Goal: Information Seeking & Learning: Learn about a topic

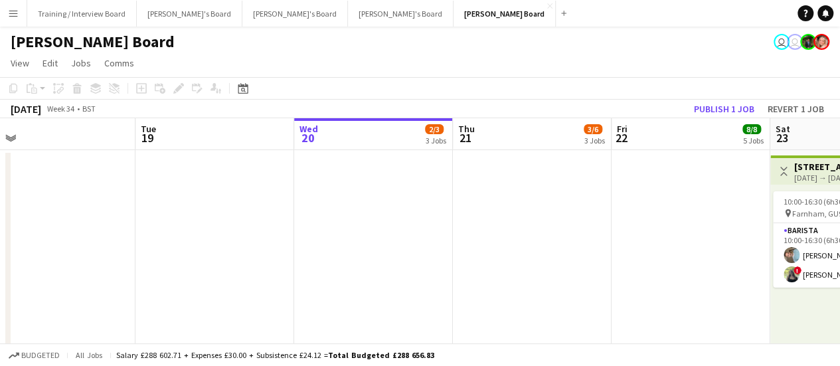
drag, startPoint x: 653, startPoint y: 299, endPoint x: 390, endPoint y: 297, distance: 263.0
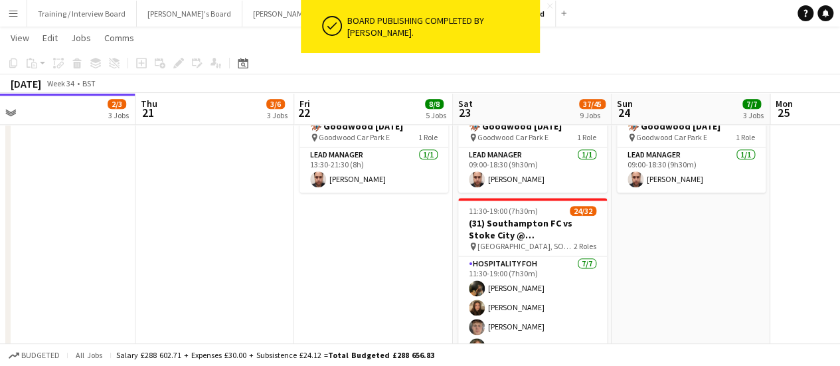
scroll to position [0, 395]
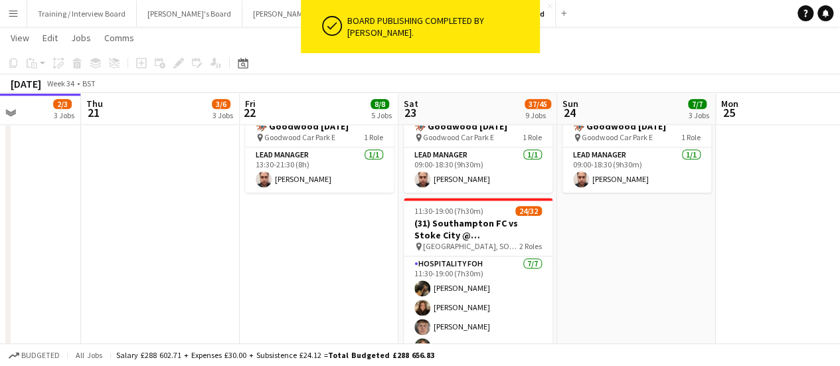
drag, startPoint x: 406, startPoint y: 282, endPoint x: 377, endPoint y: 280, distance: 29.3
click at [377, 280] on app-calendar-viewport "Mon 18 Tue 19 Wed 20 2/3 3 Jobs Thu 21 3/6 3 Jobs Fri 22 8/8 5 Jobs Sat 23 37/4…" at bounding box center [420, 364] width 840 height 2086
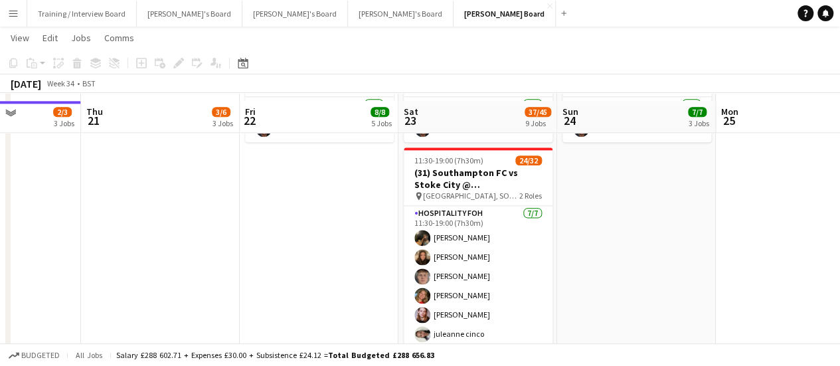
scroll to position [797, 0]
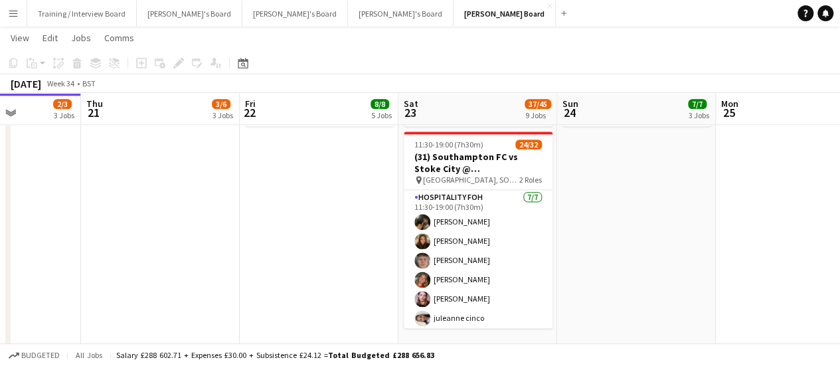
drag, startPoint x: 667, startPoint y: 268, endPoint x: 655, endPoint y: 272, distance: 13.0
click at [655, 272] on app-calendar-viewport "Mon 18 Tue 19 Wed 20 2/3 3 Jobs Thu 21 3/6 3 Jobs Fri 22 8/8 5 Jobs Sat 23 37/4…" at bounding box center [420, 298] width 840 height 2086
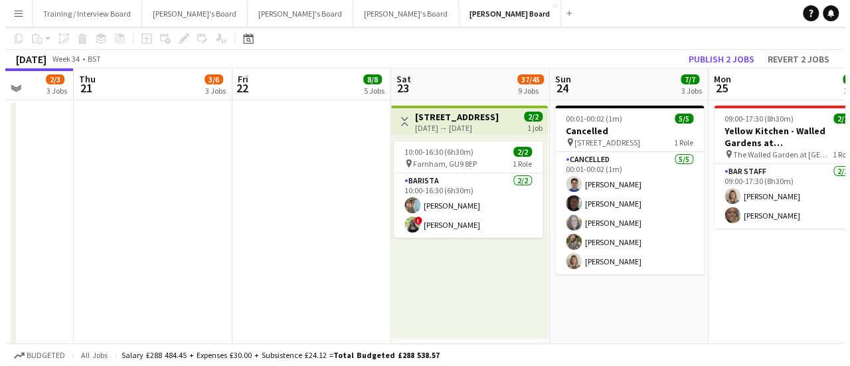
scroll to position [0, 0]
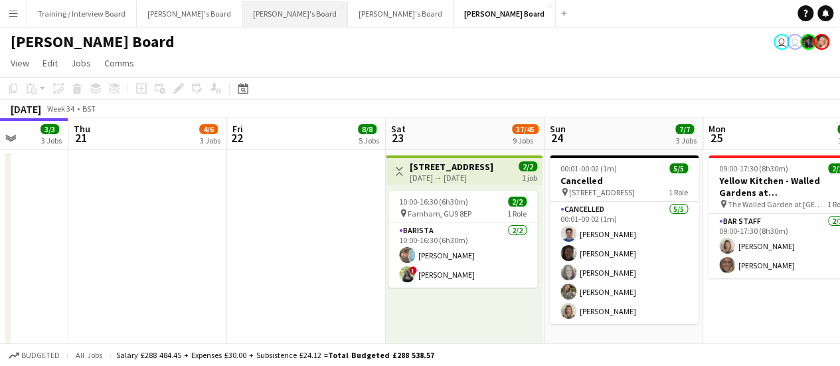
click at [258, 2] on button "[PERSON_NAME]'s Board Close" at bounding box center [295, 14] width 106 height 26
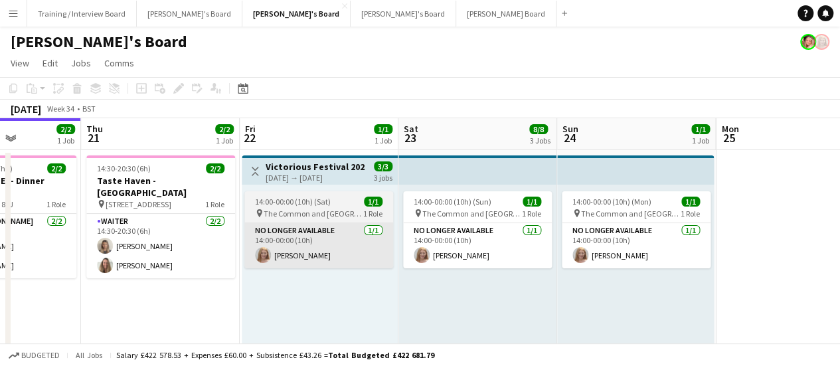
drag, startPoint x: 615, startPoint y: 245, endPoint x: 380, endPoint y: 228, distance: 235.7
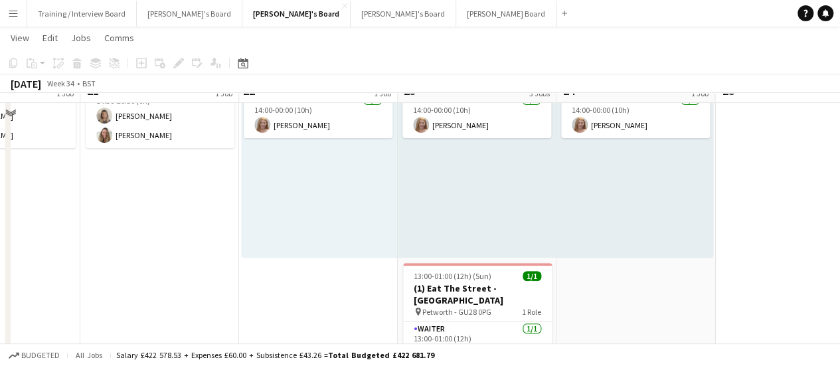
scroll to position [58, 0]
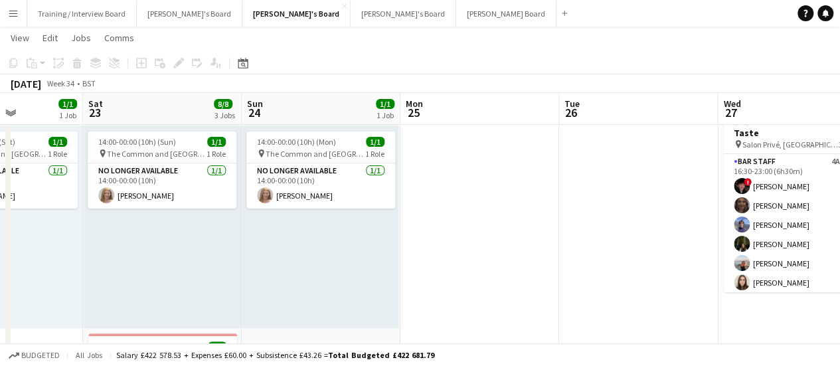
drag, startPoint x: 657, startPoint y: 262, endPoint x: 182, endPoint y: 212, distance: 477.4
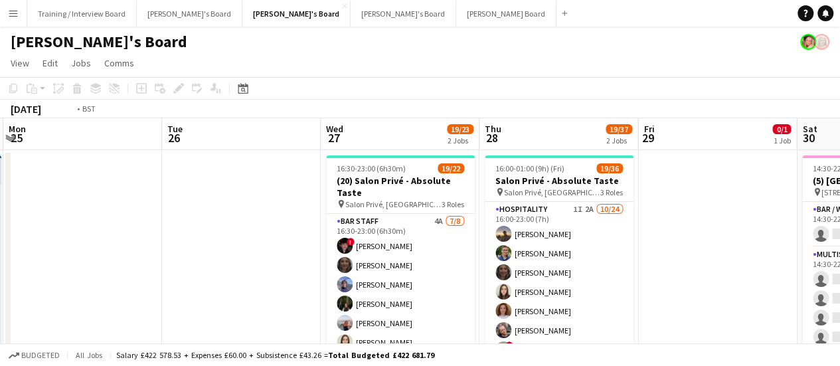
scroll to position [0, 324]
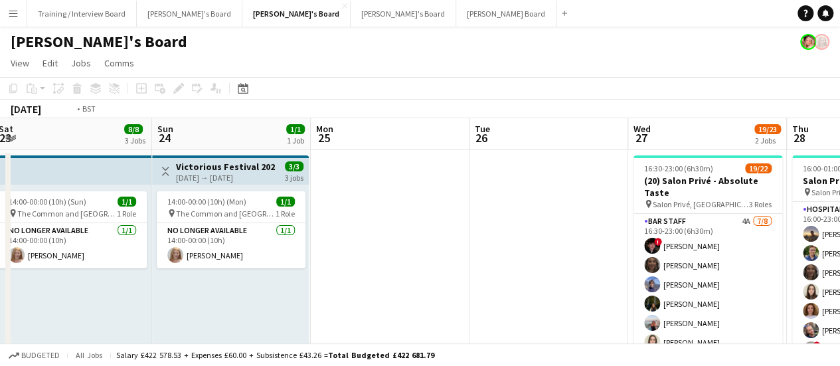
drag, startPoint x: 408, startPoint y: 225, endPoint x: 172, endPoint y: 200, distance: 237.1
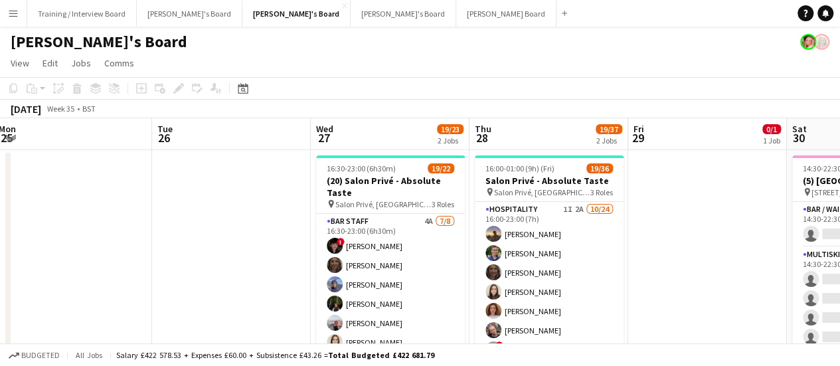
scroll to position [0, 390]
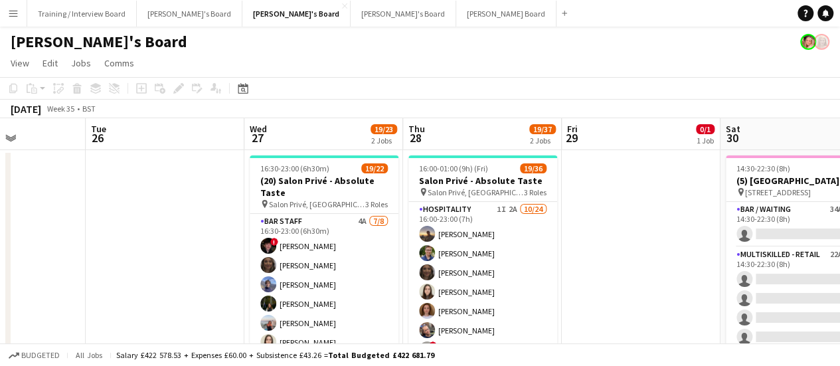
drag, startPoint x: 663, startPoint y: 255, endPoint x: 598, endPoint y: 252, distance: 65.2
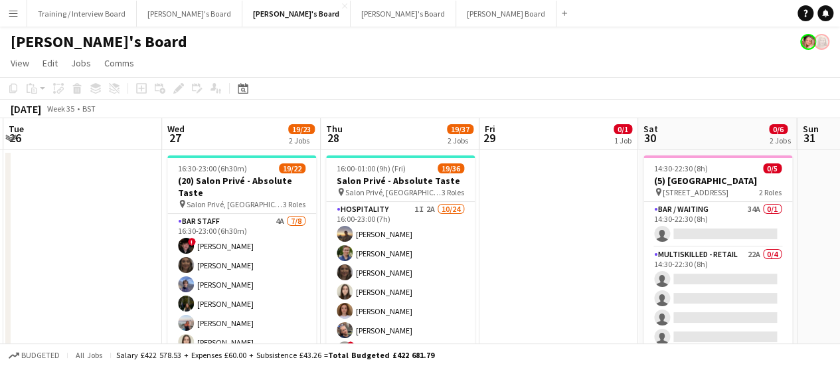
drag, startPoint x: 623, startPoint y: 325, endPoint x: 587, endPoint y: 321, distance: 36.1
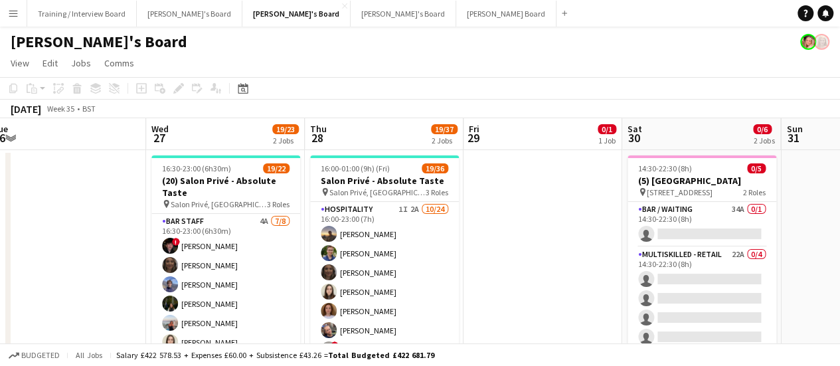
drag, startPoint x: 587, startPoint y: 286, endPoint x: 571, endPoint y: 289, distance: 16.2
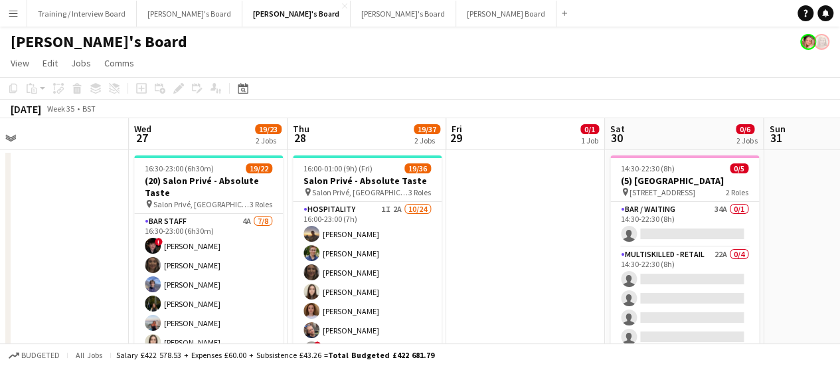
drag, startPoint x: 590, startPoint y: 240, endPoint x: 572, endPoint y: 236, distance: 17.7
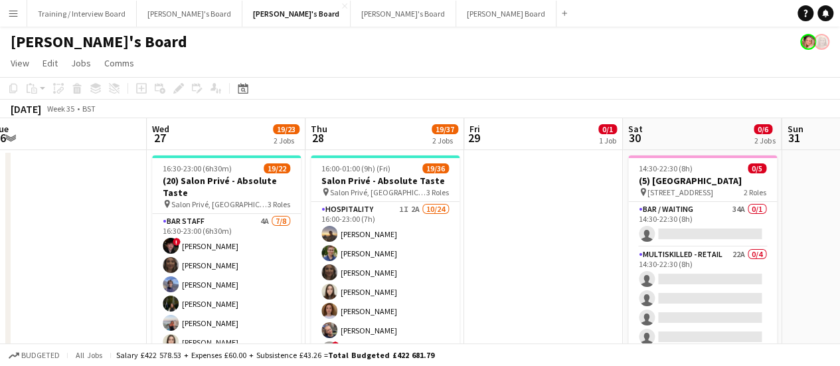
drag, startPoint x: 514, startPoint y: 242, endPoint x: 524, endPoint y: 237, distance: 11.3
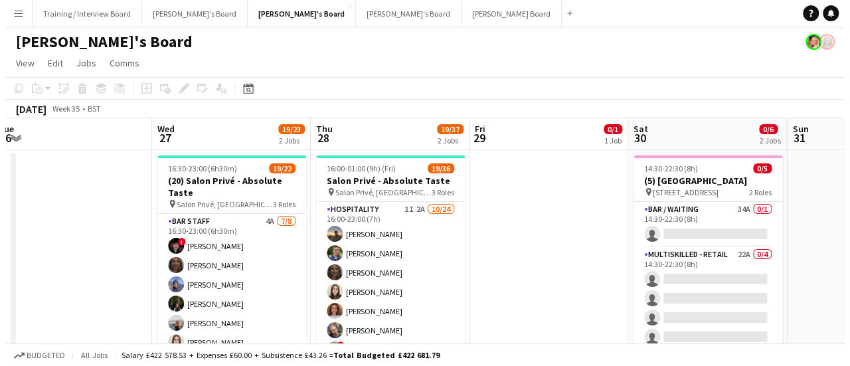
scroll to position [0, 487]
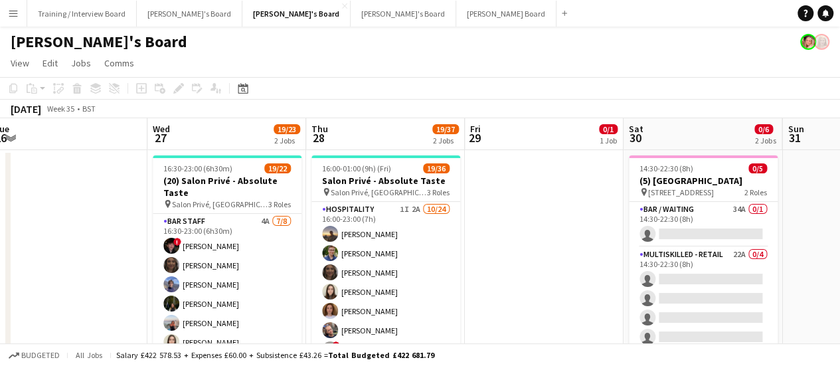
click at [19, 7] on button "Menu" at bounding box center [13, 13] width 27 height 27
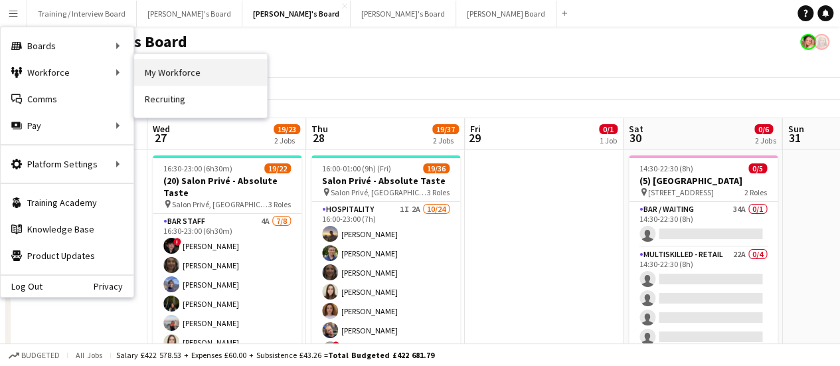
click at [189, 72] on link "My Workforce" at bounding box center [200, 72] width 133 height 27
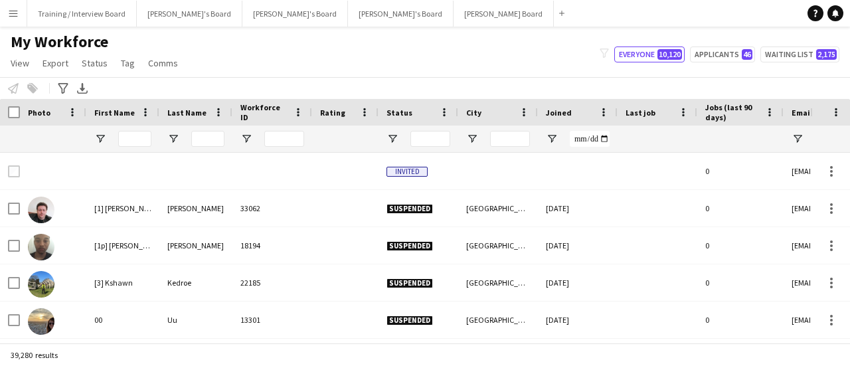
type input "*********"
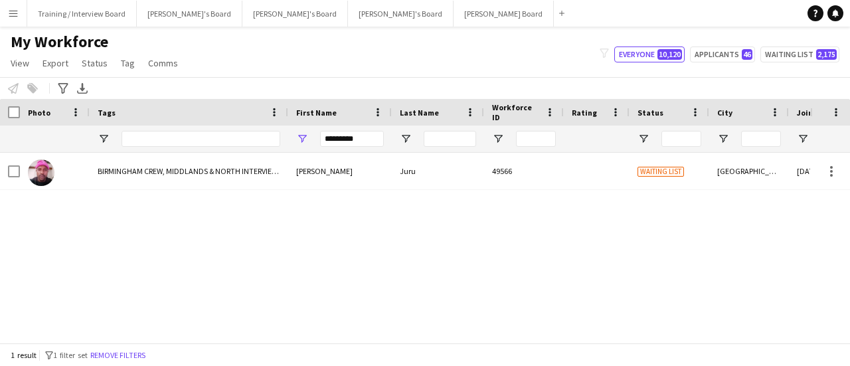
click at [9, 23] on button "Menu" at bounding box center [13, 13] width 27 height 27
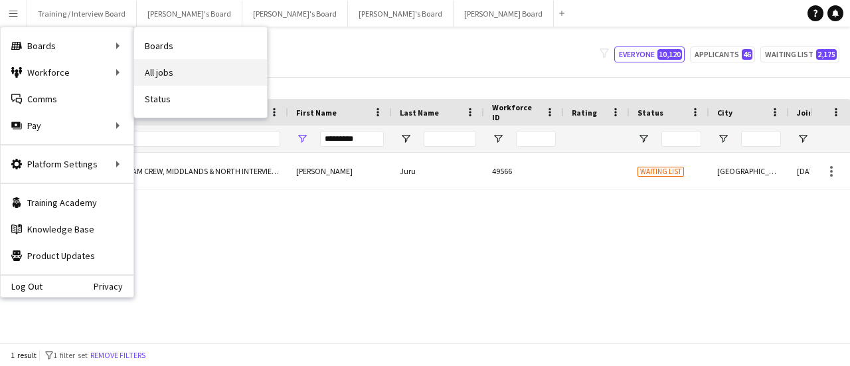
click at [233, 80] on link "All jobs" at bounding box center [200, 72] width 133 height 27
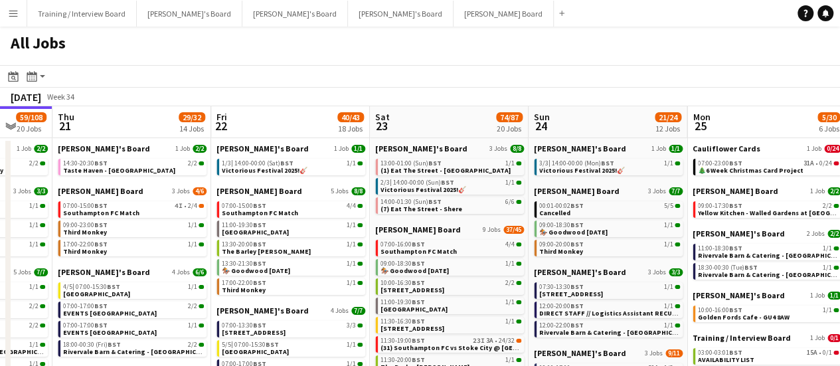
scroll to position [0, 592]
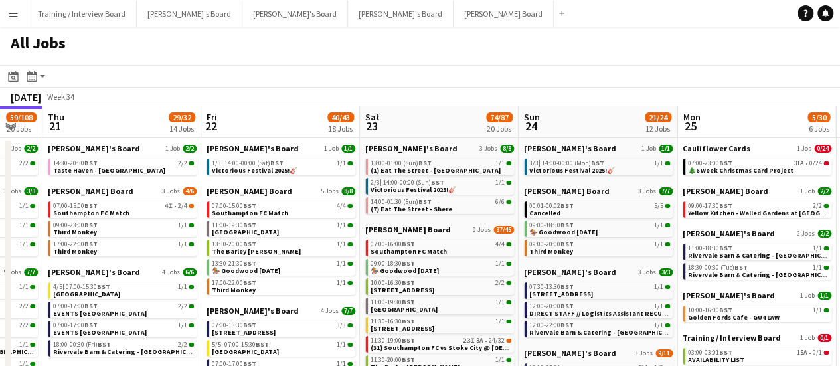
drag, startPoint x: 684, startPoint y: 288, endPoint x: 409, endPoint y: 278, distance: 275.0
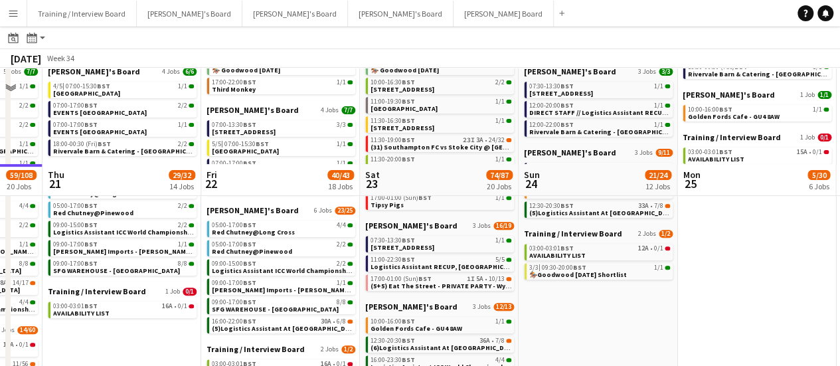
scroll to position [332, 0]
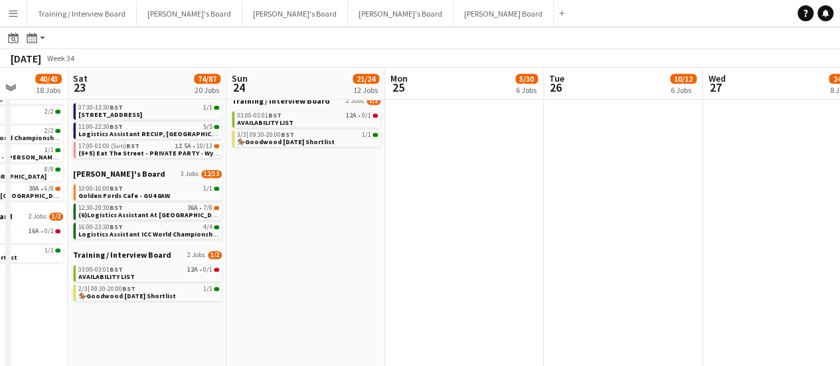
drag, startPoint x: 602, startPoint y: 282, endPoint x: 317, endPoint y: 256, distance: 285.4
click at [301, 256] on app-calendar-viewport "Tue 19 39/40 25 Jobs Wed 20 59/108 20 Jobs Thu 21 29/32 14 Jobs Fri 22 40/43 18…" at bounding box center [420, 125] width 840 height 784
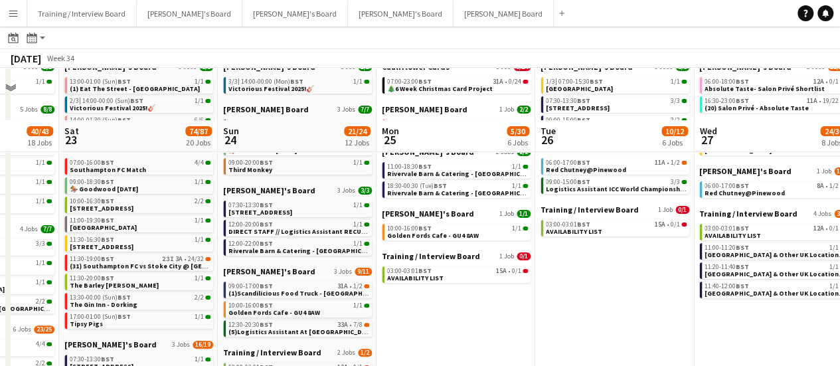
scroll to position [0, 0]
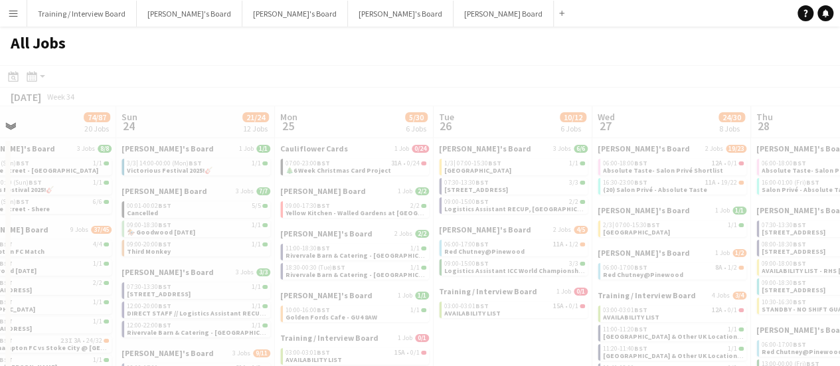
drag, startPoint x: 620, startPoint y: 276, endPoint x: 299, endPoint y: 249, distance: 321.8
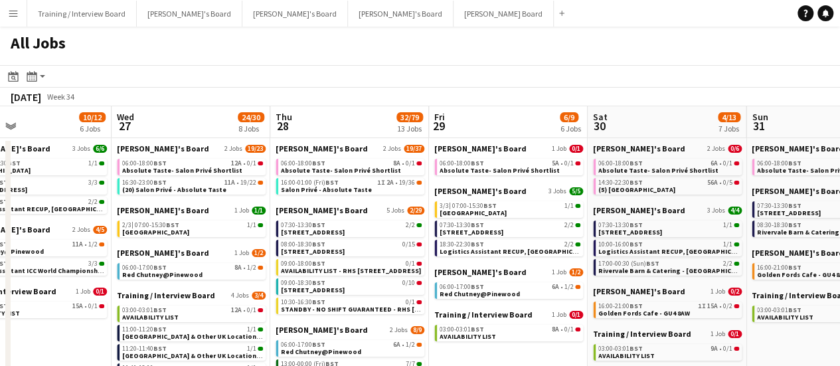
drag, startPoint x: 808, startPoint y: 258, endPoint x: 328, endPoint y: 242, distance: 480.3
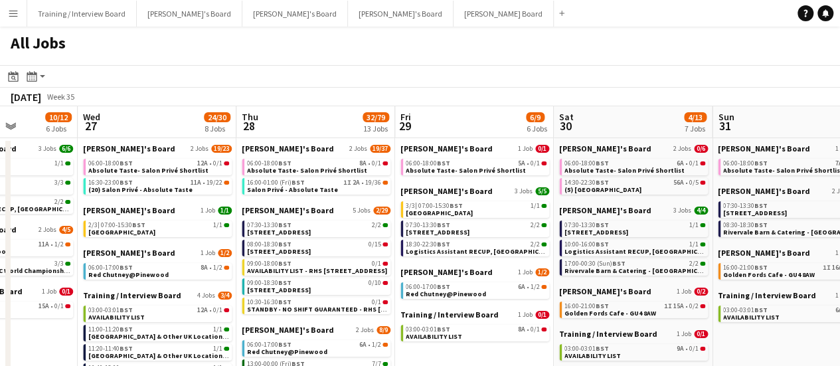
scroll to position [0, 561]
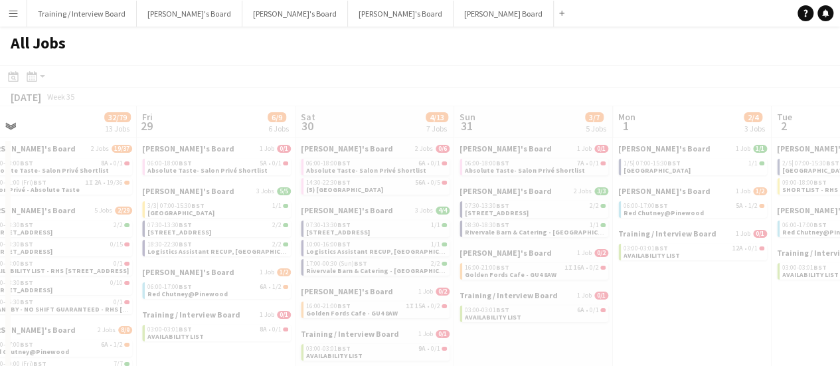
drag, startPoint x: 793, startPoint y: 346, endPoint x: 365, endPoint y: 312, distance: 428.9
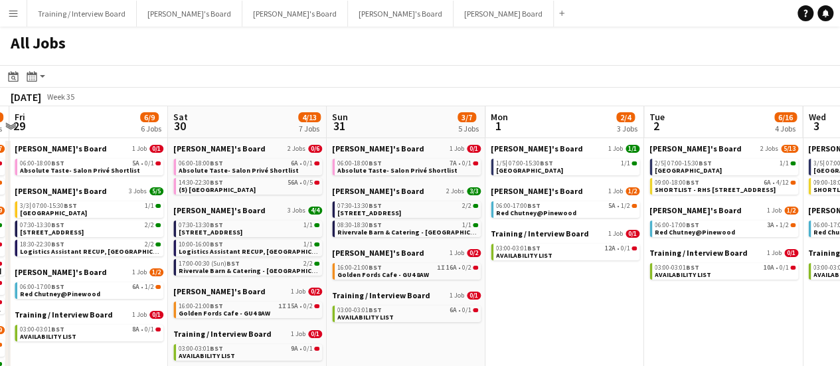
drag, startPoint x: 722, startPoint y: 331, endPoint x: 278, endPoint y: 295, distance: 445.6
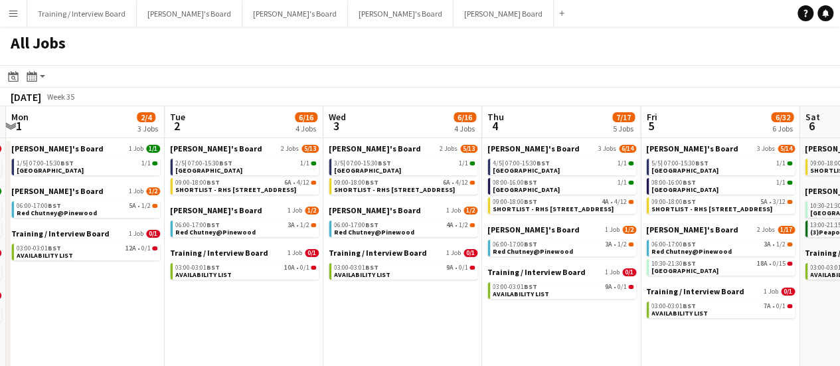
drag, startPoint x: 518, startPoint y: 319, endPoint x: 361, endPoint y: 318, distance: 157.4
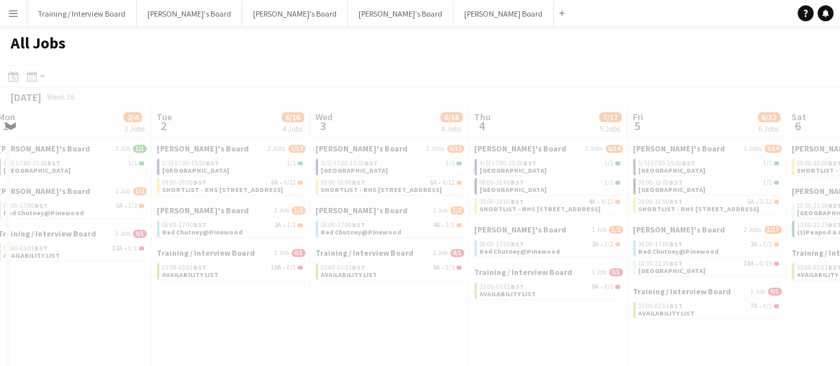
drag, startPoint x: 517, startPoint y: 331, endPoint x: 402, endPoint y: 310, distance: 116.7
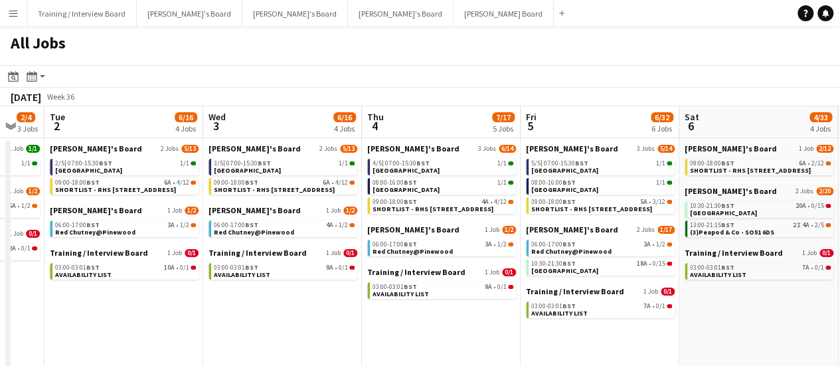
drag, startPoint x: 637, startPoint y: 332, endPoint x: 571, endPoint y: 333, distance: 66.4
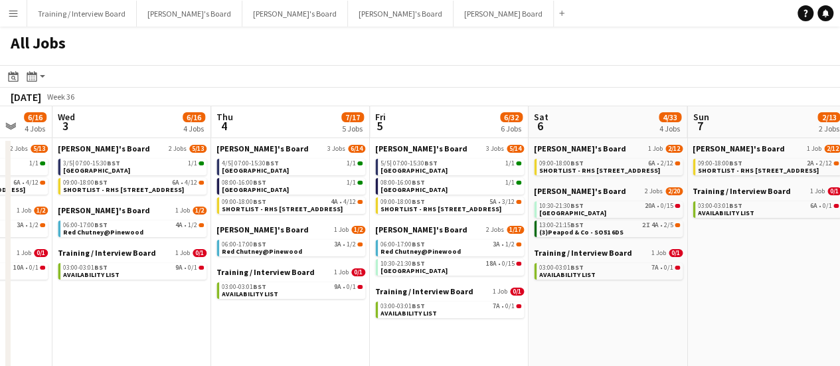
drag, startPoint x: 751, startPoint y: 329, endPoint x: 603, endPoint y: 329, distance: 148.1
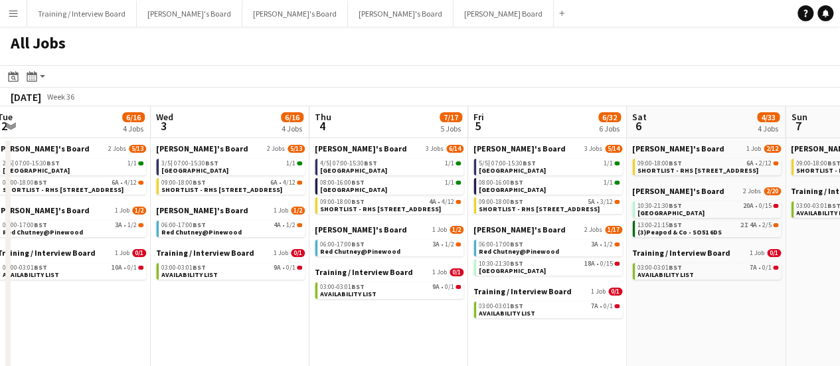
drag, startPoint x: 744, startPoint y: 322, endPoint x: 531, endPoint y: 321, distance: 213.8
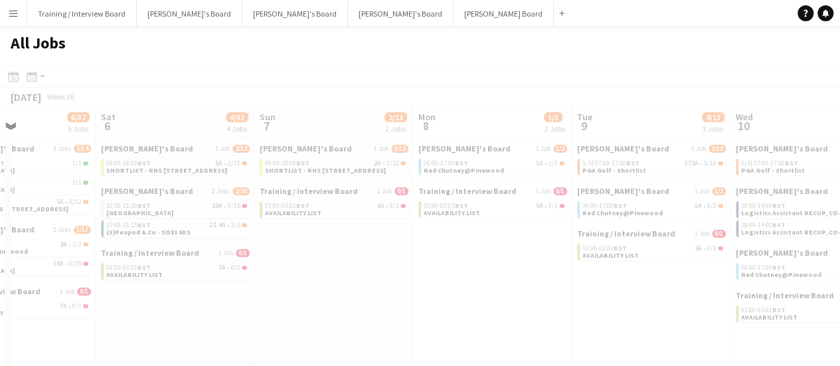
drag, startPoint x: 699, startPoint y: 319, endPoint x: 447, endPoint y: 313, distance: 252.4
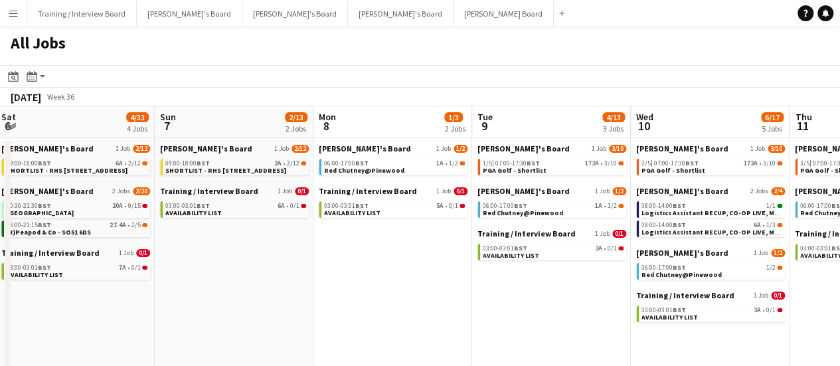
drag, startPoint x: 572, startPoint y: 319, endPoint x: 406, endPoint y: 295, distance: 167.7
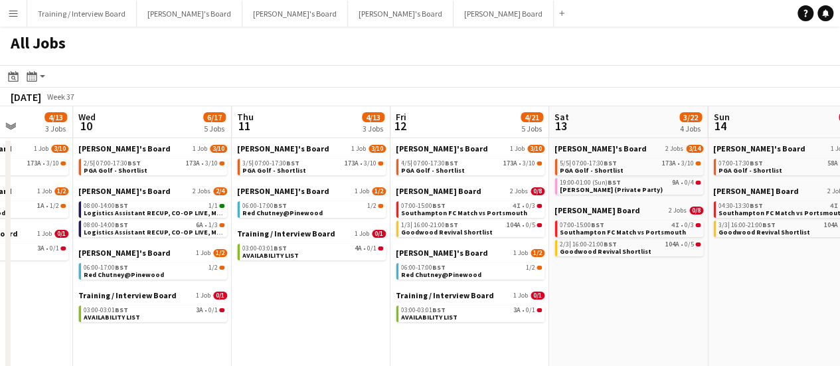
drag, startPoint x: 650, startPoint y: 306, endPoint x: 331, endPoint y: 291, distance: 319.0
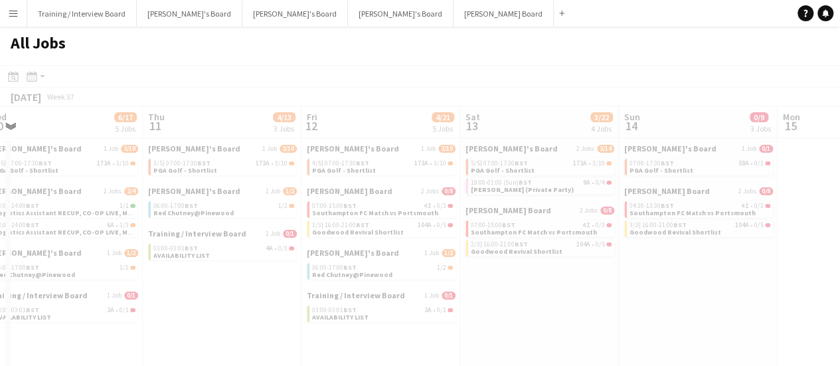
drag, startPoint x: 736, startPoint y: 324, endPoint x: 655, endPoint y: 328, distance: 81.1
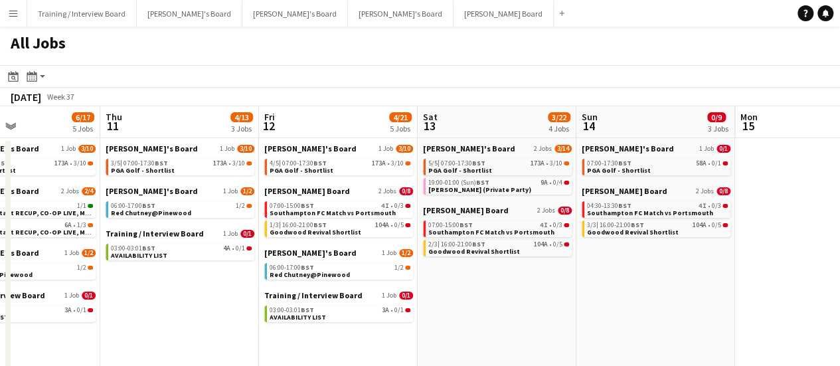
scroll to position [0, 315]
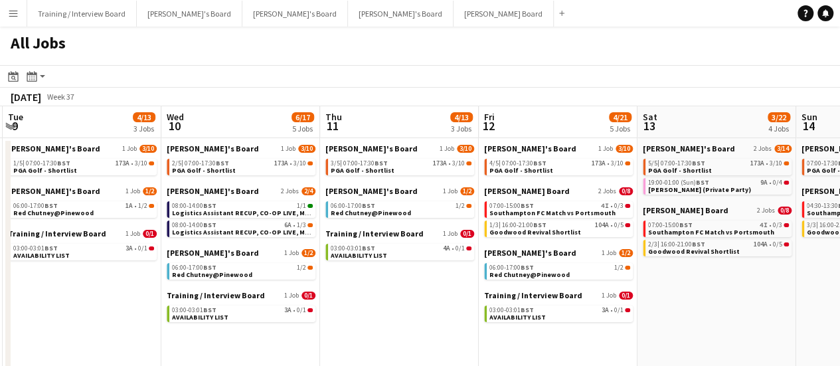
drag, startPoint x: 526, startPoint y: 317, endPoint x: 645, endPoint y: 317, distance: 118.9
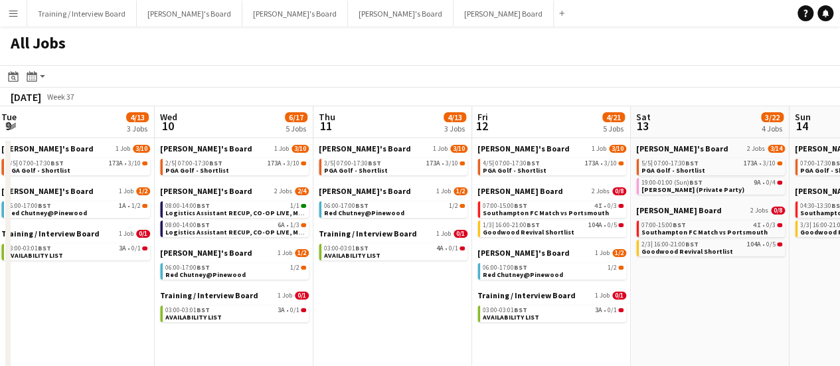
drag, startPoint x: 764, startPoint y: 290, endPoint x: 351, endPoint y: 276, distance: 413.9
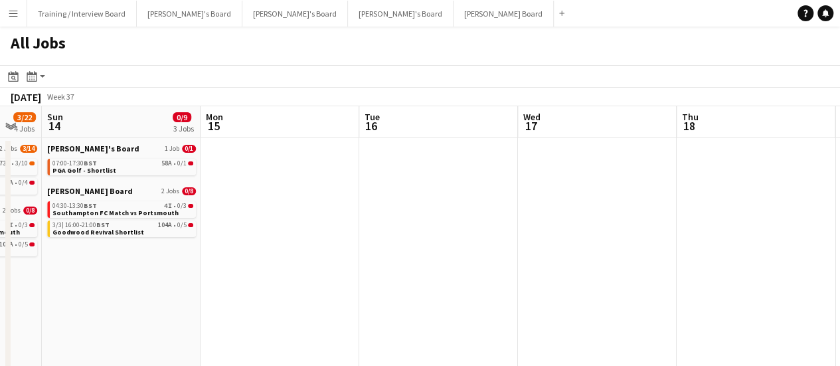
drag, startPoint x: 663, startPoint y: 288, endPoint x: 336, endPoint y: 280, distance: 327.4
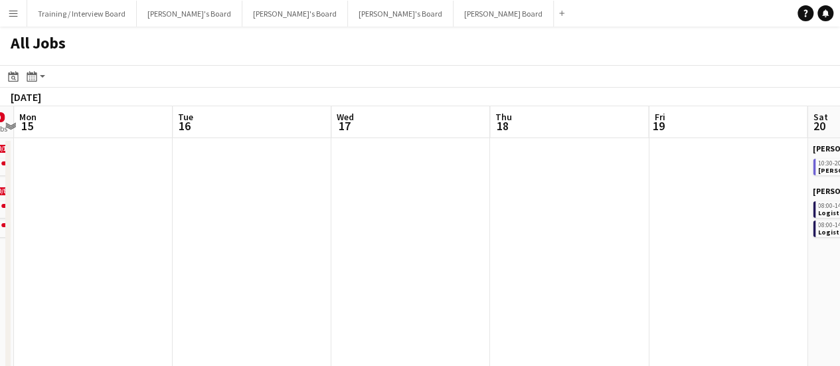
scroll to position [0, 329]
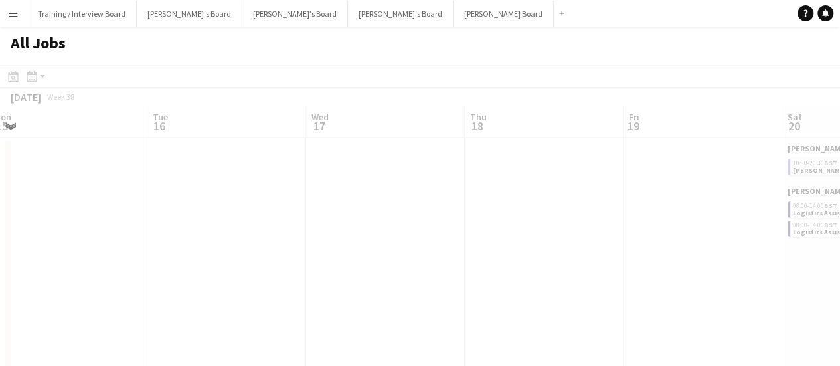
drag, startPoint x: 648, startPoint y: 291, endPoint x: 329, endPoint y: 280, distance: 318.9
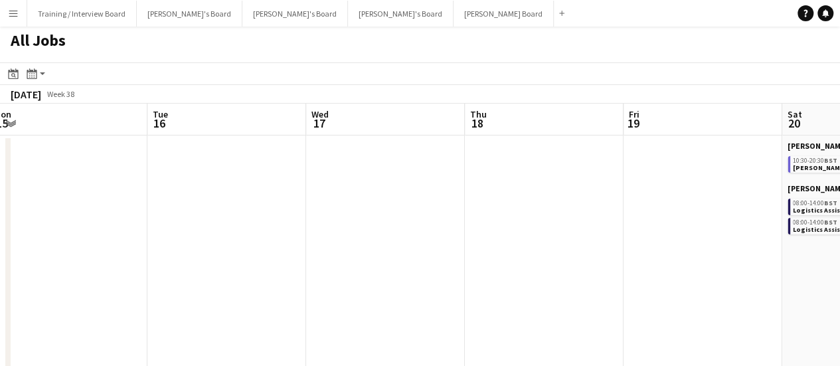
scroll to position [0, 0]
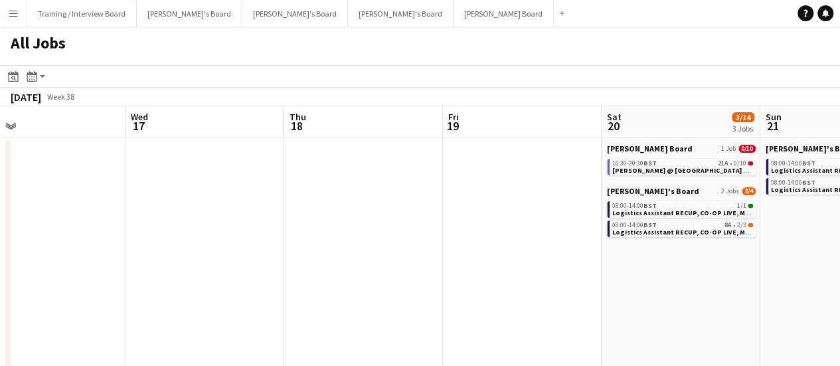
drag, startPoint x: 527, startPoint y: 293, endPoint x: 575, endPoint y: 291, distance: 47.9
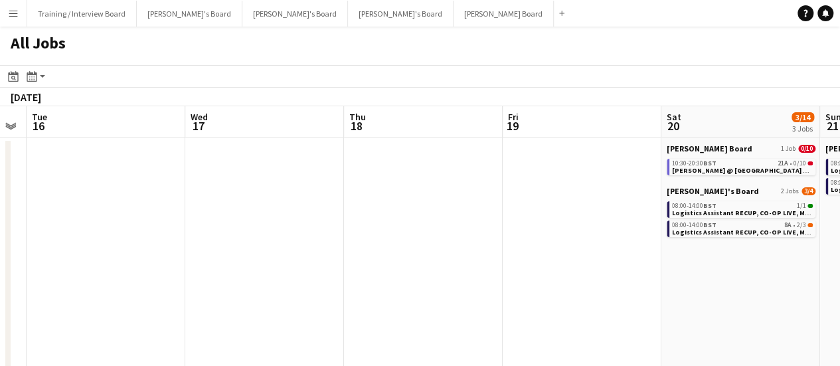
drag, startPoint x: 287, startPoint y: 273, endPoint x: 667, endPoint y: 295, distance: 380.4
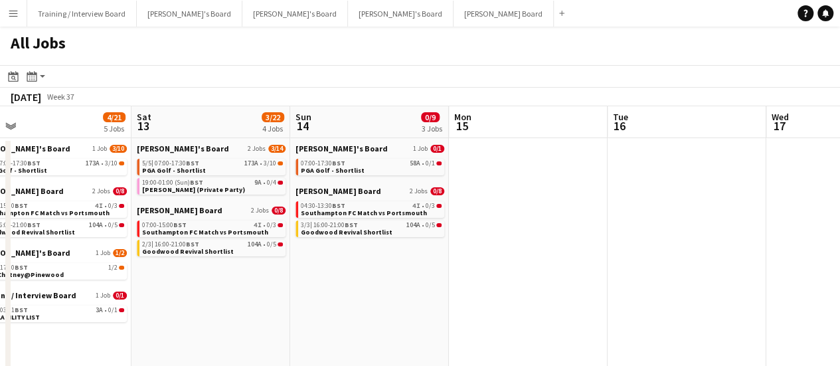
scroll to position [0, 362]
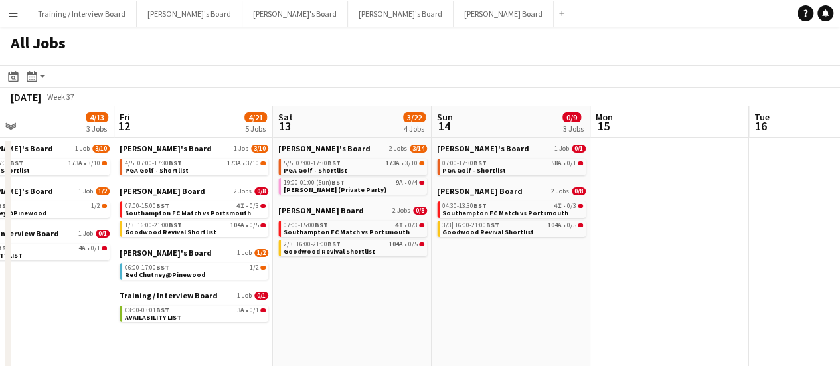
drag, startPoint x: 325, startPoint y: 272, endPoint x: 697, endPoint y: 295, distance: 372.6
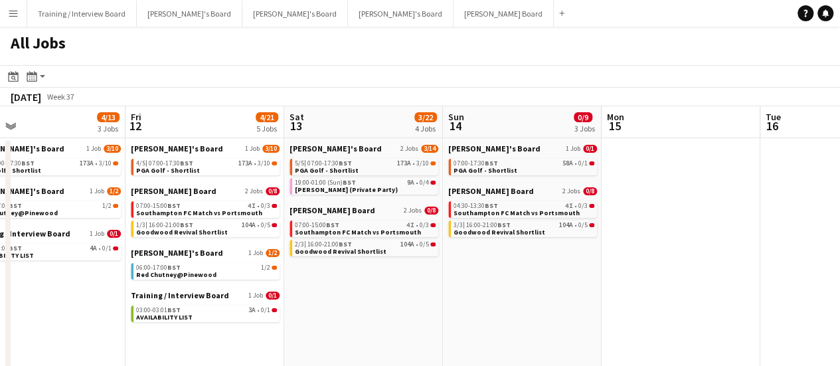
scroll to position [0, 299]
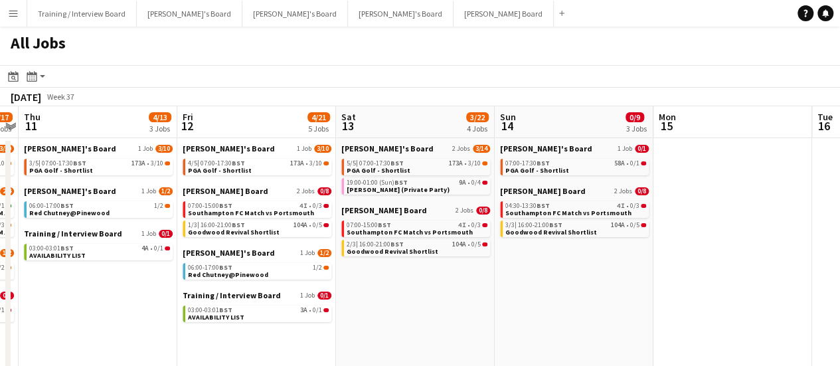
drag, startPoint x: 426, startPoint y: 248, endPoint x: 489, endPoint y: 258, distance: 63.3
